Goal: Check status: Check status

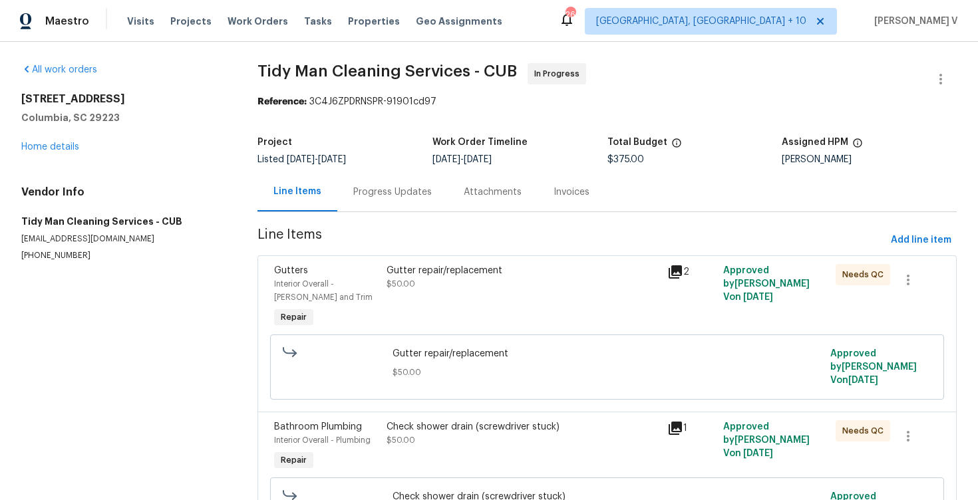
click at [355, 176] on div "Progress Updates" at bounding box center [392, 191] width 110 height 39
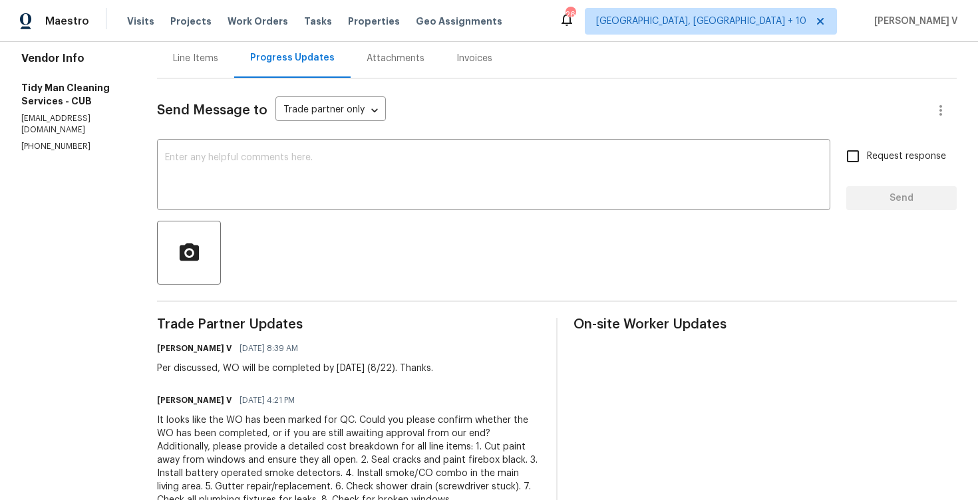
scroll to position [329, 0]
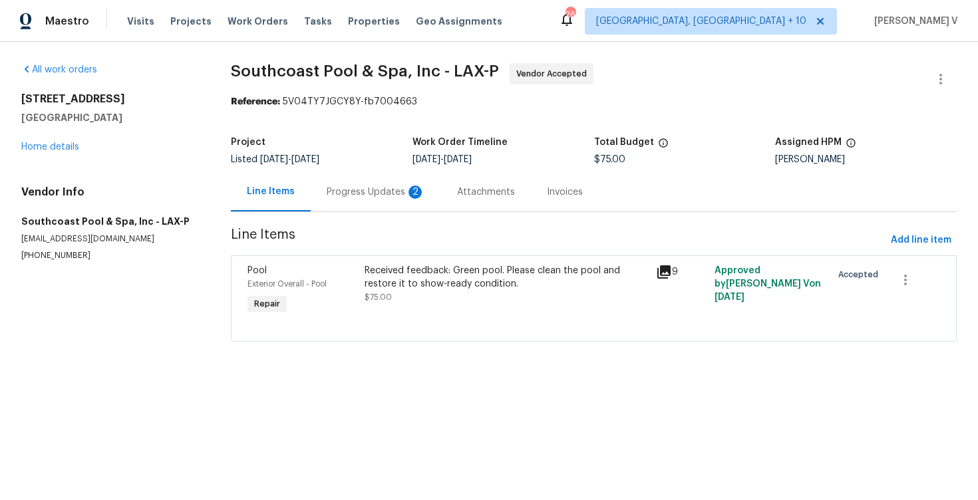
click at [412, 205] on div "Progress Updates 2" at bounding box center [376, 191] width 130 height 39
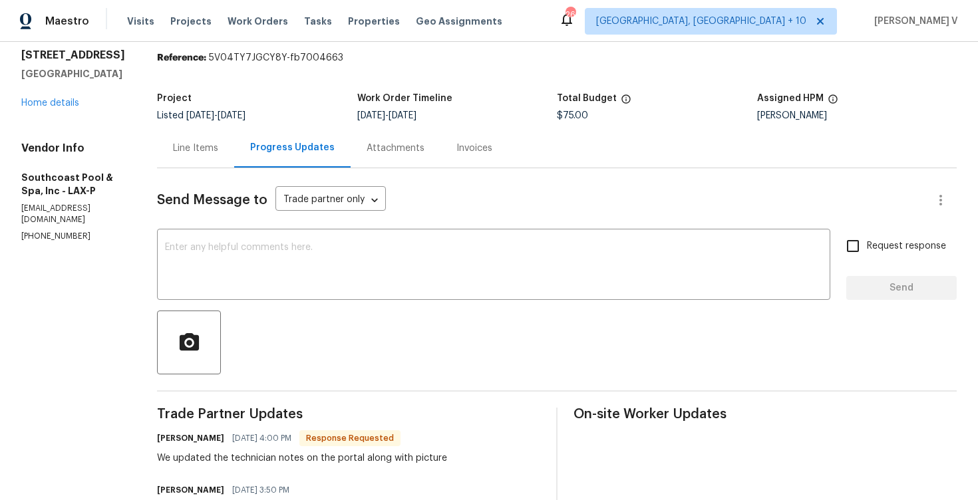
scroll to position [75, 0]
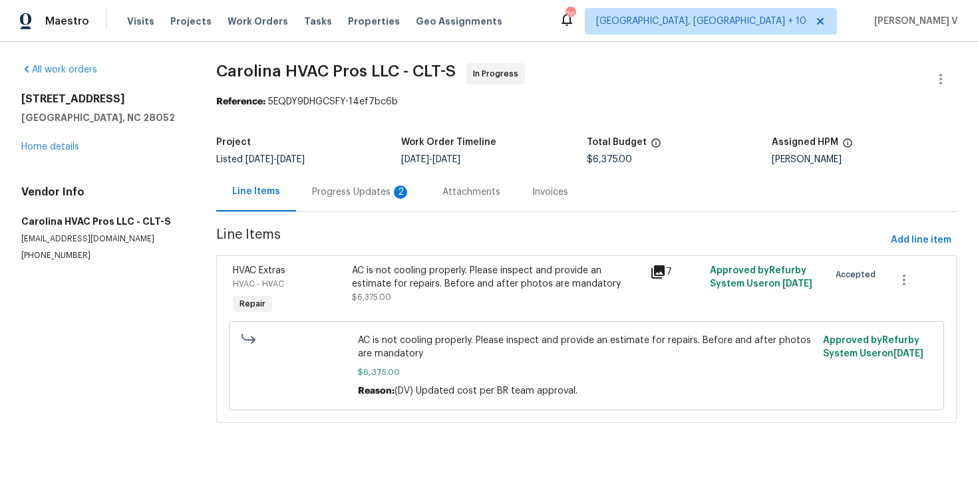
click at [388, 192] on div "Progress Updates 2" at bounding box center [361, 192] width 98 height 13
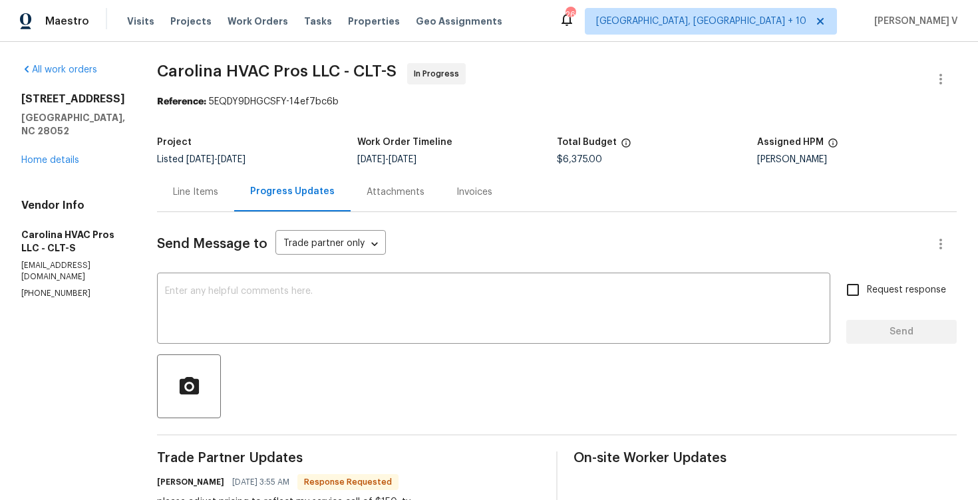
click at [190, 168] on div "Project Listed 8/12/2025 - 8/21/2025 Work Order Timeline 8/12/2025 - 8/16/2025 …" at bounding box center [557, 151] width 800 height 43
click at [210, 191] on div "Line Items" at bounding box center [195, 192] width 45 height 13
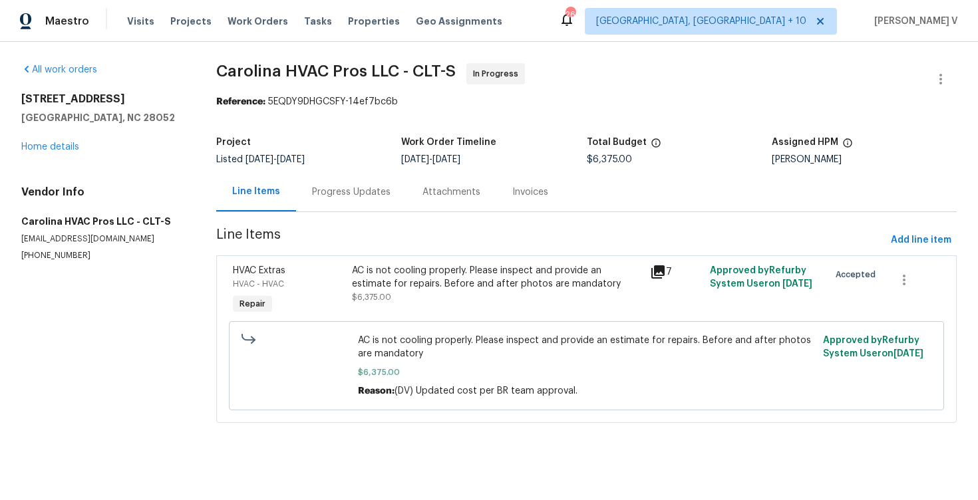
click at [363, 202] on div "Progress Updates" at bounding box center [351, 191] width 110 height 39
